Goal: Find specific page/section: Find specific page/section

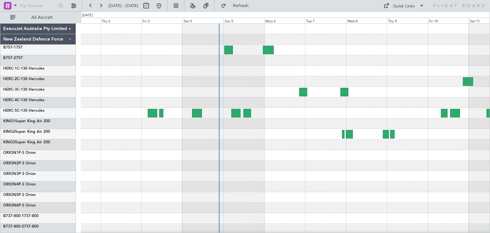
click at [281, 138] on div at bounding box center [285, 134] width 409 height 11
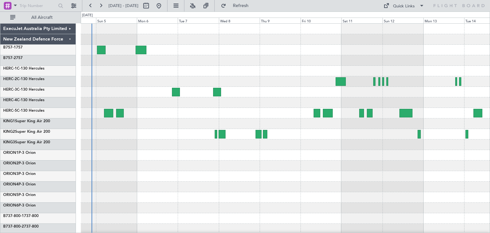
click at [231, 106] on div at bounding box center [285, 102] width 409 height 11
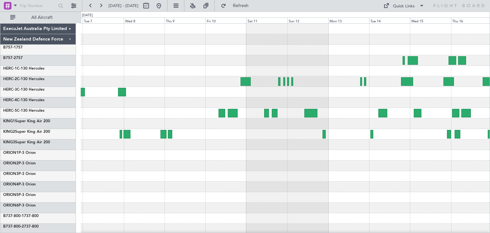
click at [307, 178] on div at bounding box center [285, 155] width 409 height 263
